Goal: Task Accomplishment & Management: Complete application form

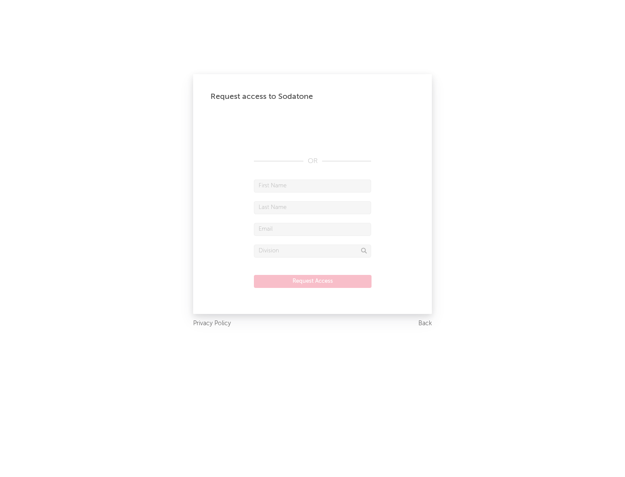
click at [312, 186] on input "text" at bounding box center [312, 186] width 117 height 13
type input "[PERSON_NAME]"
click at [312, 207] on input "text" at bounding box center [312, 207] width 117 height 13
type input "[PERSON_NAME]"
click at [312, 229] on input "text" at bounding box center [312, 229] width 117 height 13
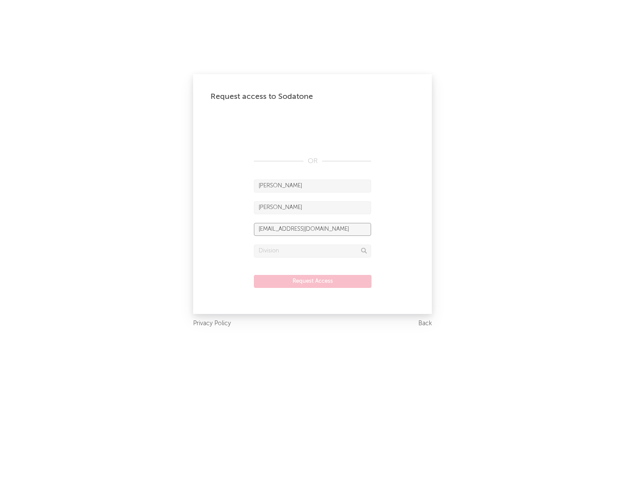
type input "[EMAIL_ADDRESS][DOMAIN_NAME]"
click at [312, 251] on input "text" at bounding box center [312, 251] width 117 height 13
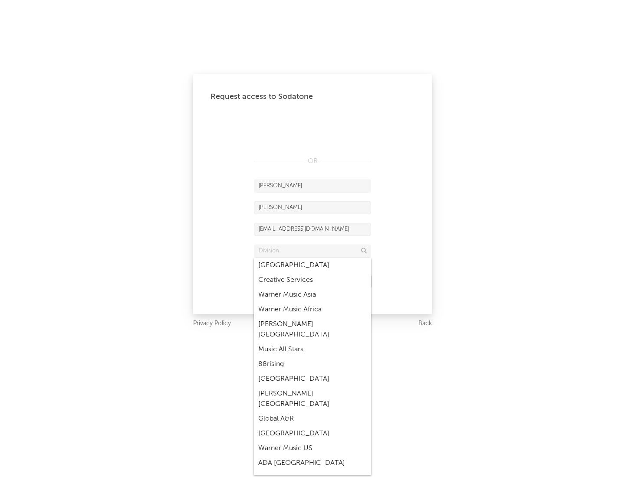
click at [312, 342] on div "Music All Stars" at bounding box center [312, 349] width 117 height 15
type input "Music All Stars"
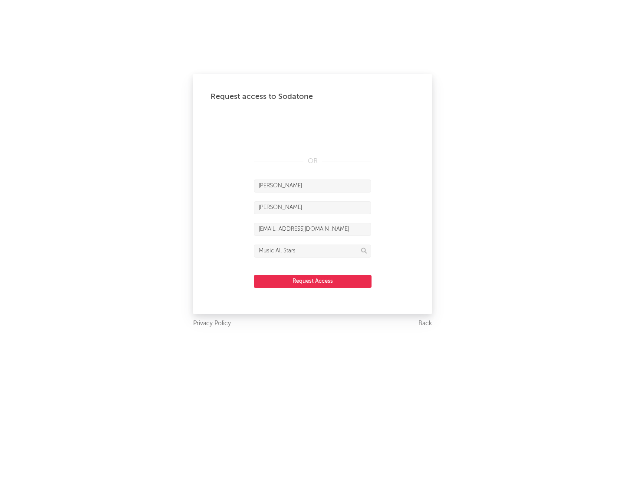
click at [312, 281] on button "Request Access" at bounding box center [313, 281] width 118 height 13
